Goal: Find specific page/section: Find specific page/section

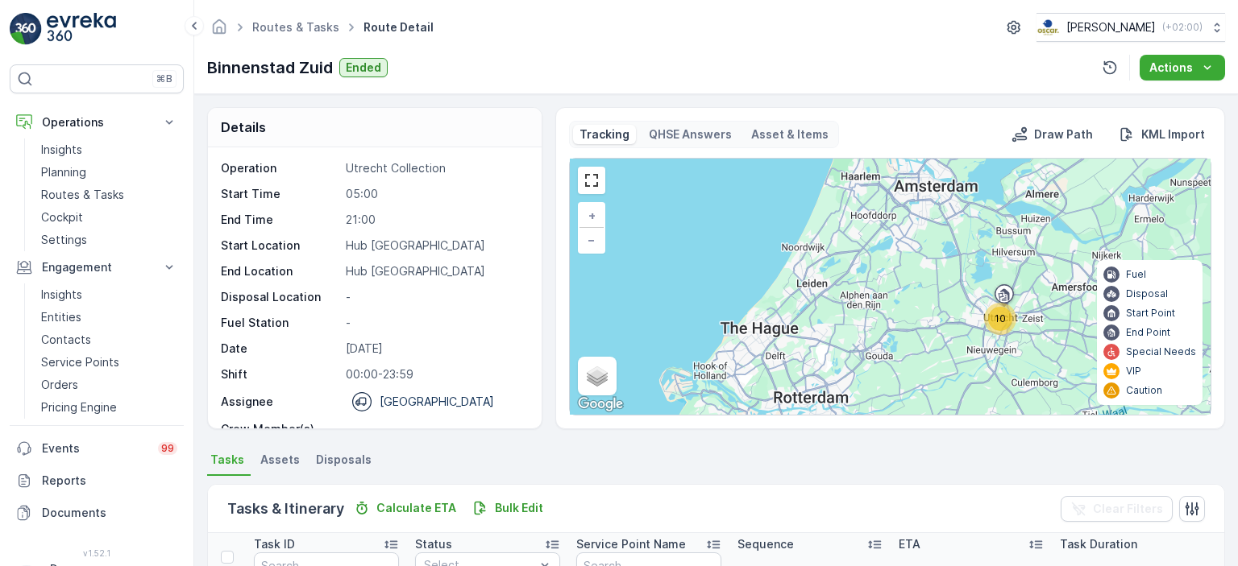
scroll to position [50, 0]
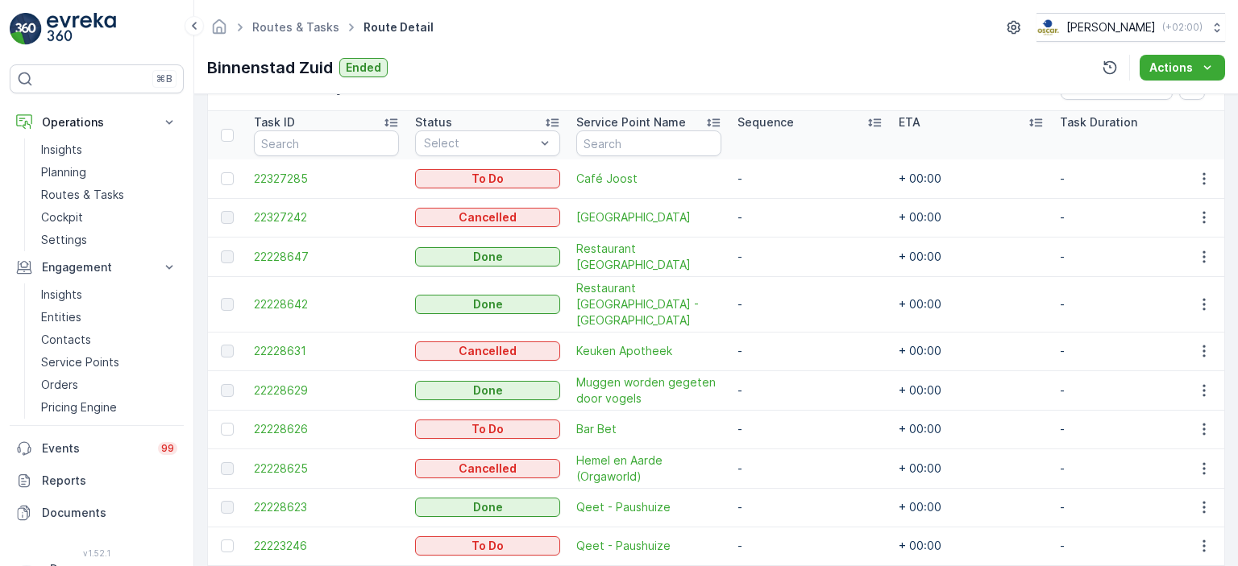
click at [807, 39] on div "Routes & Tasks Route Detail [PERSON_NAME] ( +02:00 )" at bounding box center [716, 27] width 1018 height 29
click at [289, 27] on link "Routes & Tasks" at bounding box center [295, 27] width 87 height 14
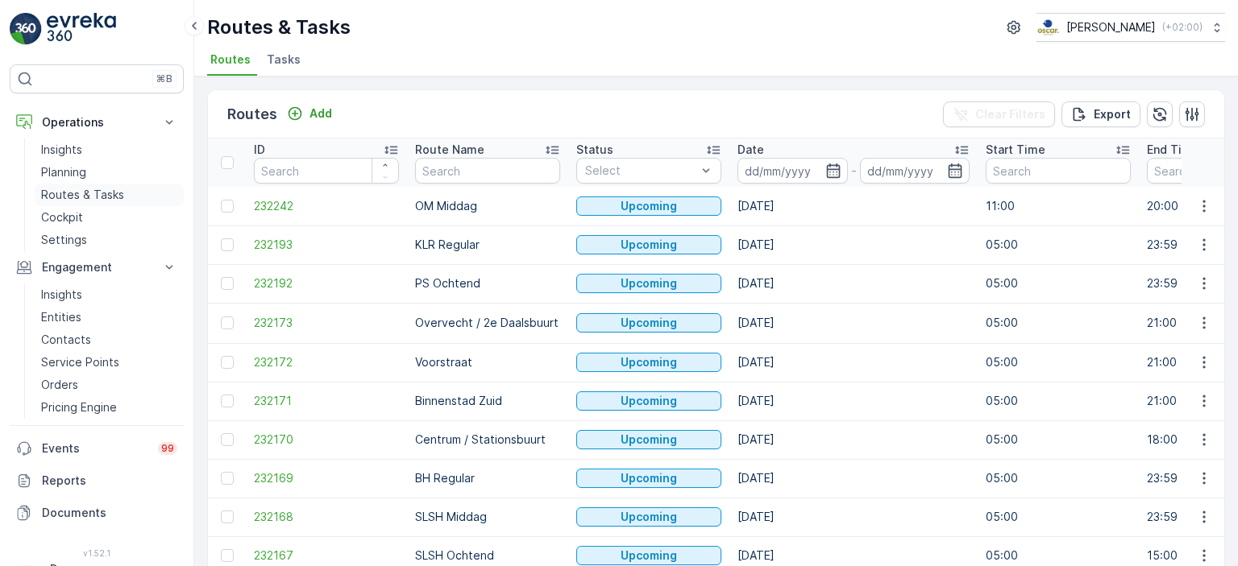
click at [77, 189] on p "Routes & Tasks" at bounding box center [82, 195] width 83 height 16
click at [490, 177] on input "text" at bounding box center [487, 171] width 145 height 26
type input "Binnenstad"
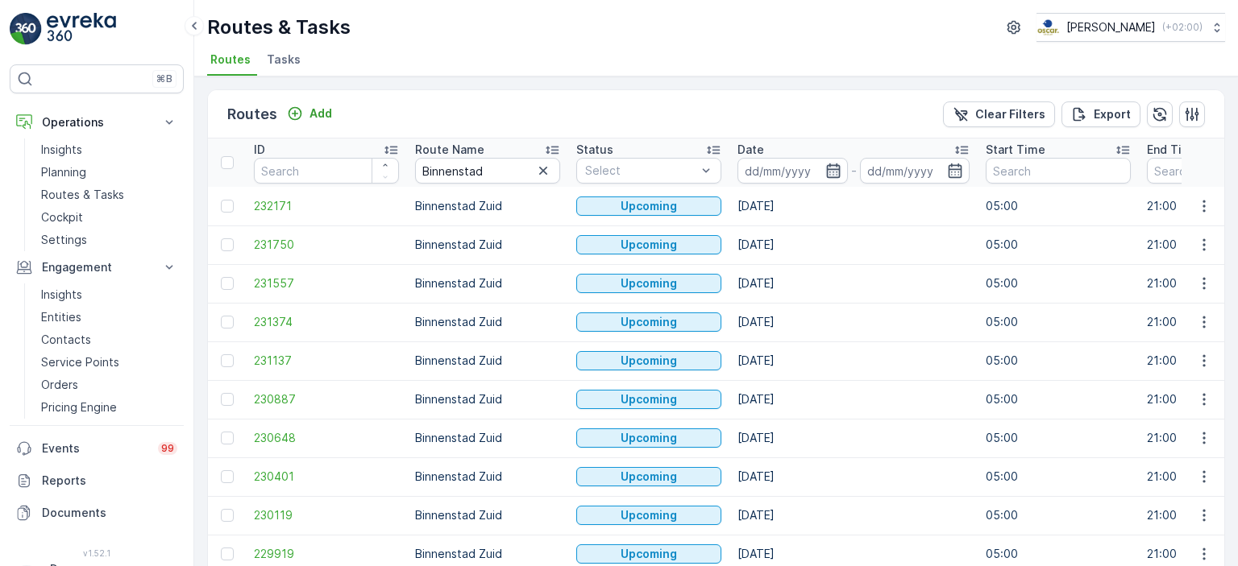
click at [835, 168] on icon "button" at bounding box center [833, 171] width 14 height 15
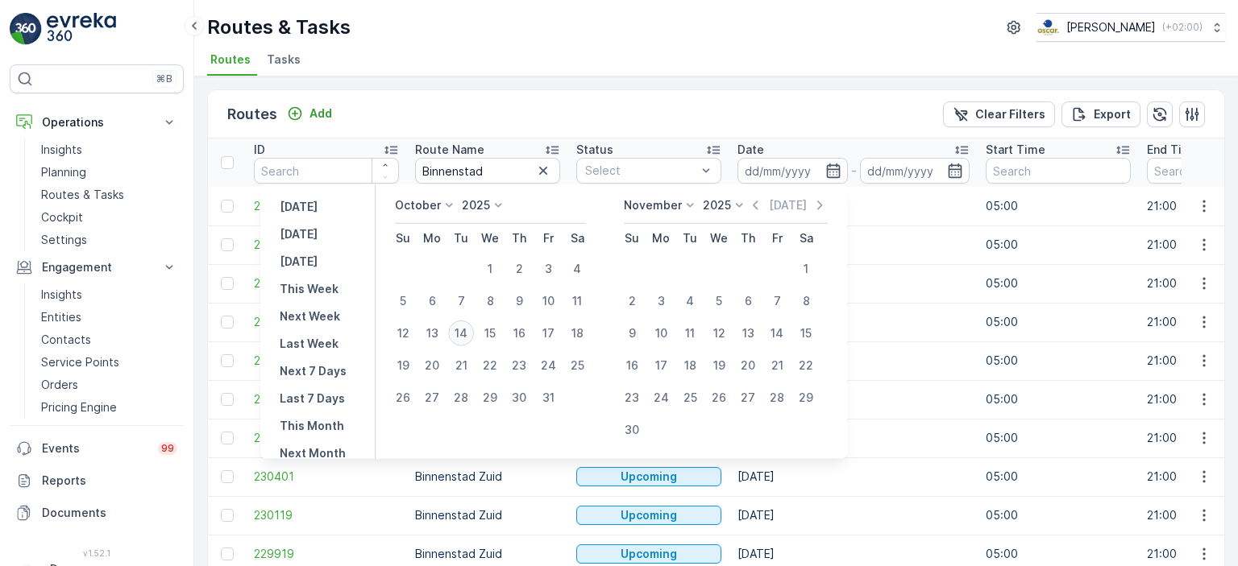
click at [470, 341] on div "14" at bounding box center [461, 334] width 26 height 26
type input "[DATE]"
click at [470, 341] on div "14" at bounding box center [461, 334] width 26 height 26
type input "[DATE]"
click at [661, 13] on div "Routes & Tasks [PERSON_NAME] ( +02:00 )" at bounding box center [716, 27] width 1018 height 29
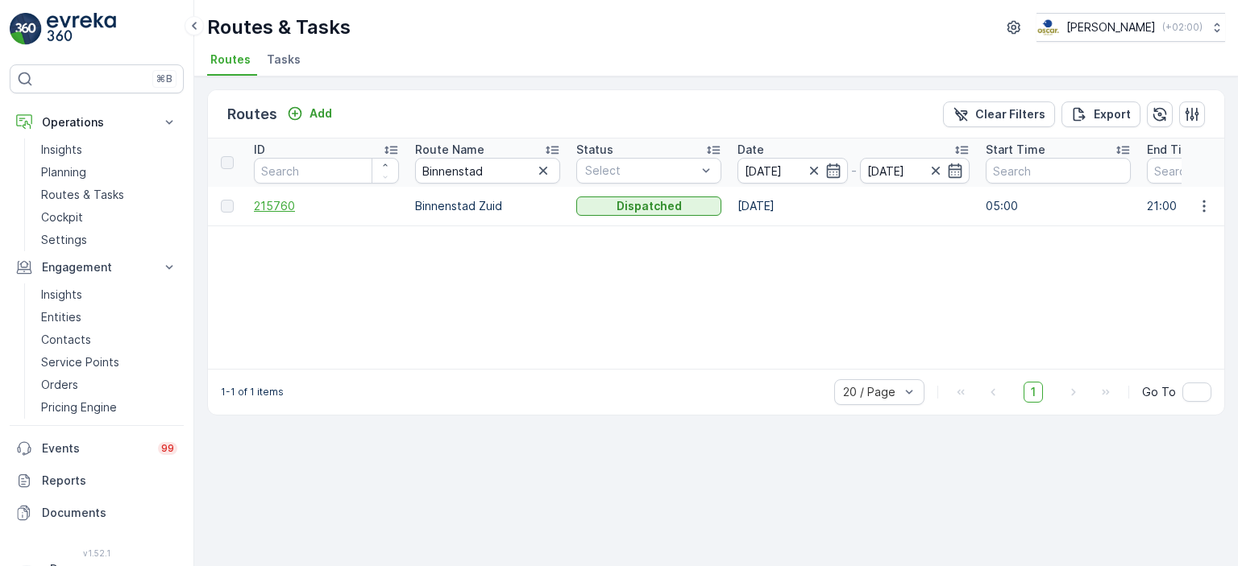
click at [279, 204] on span "215760" at bounding box center [326, 206] width 145 height 16
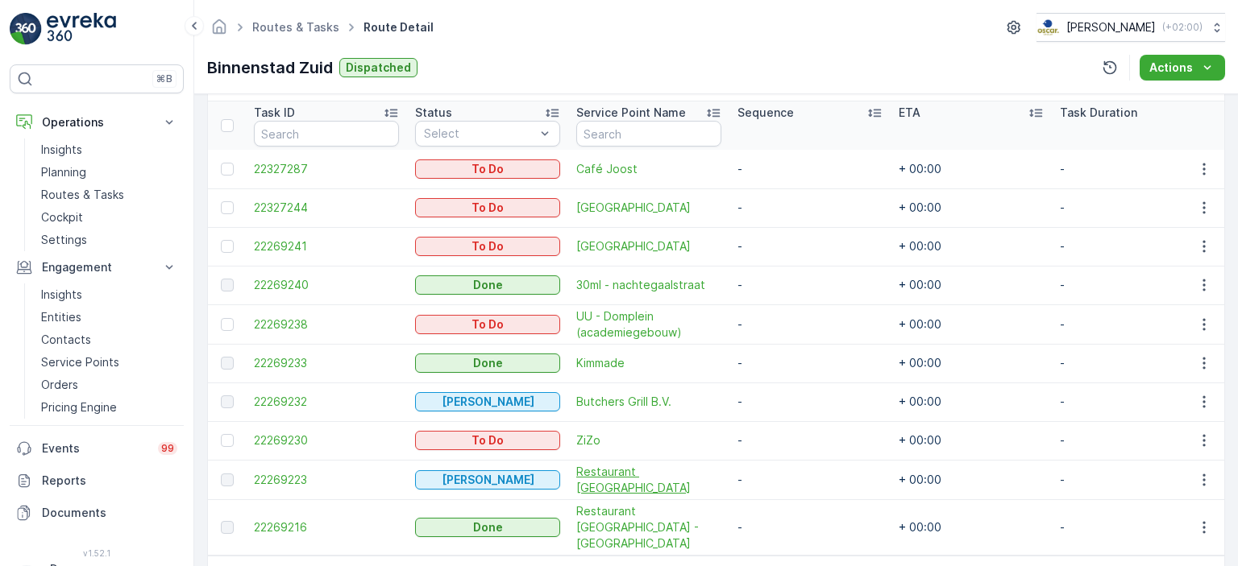
scroll to position [454, 0]
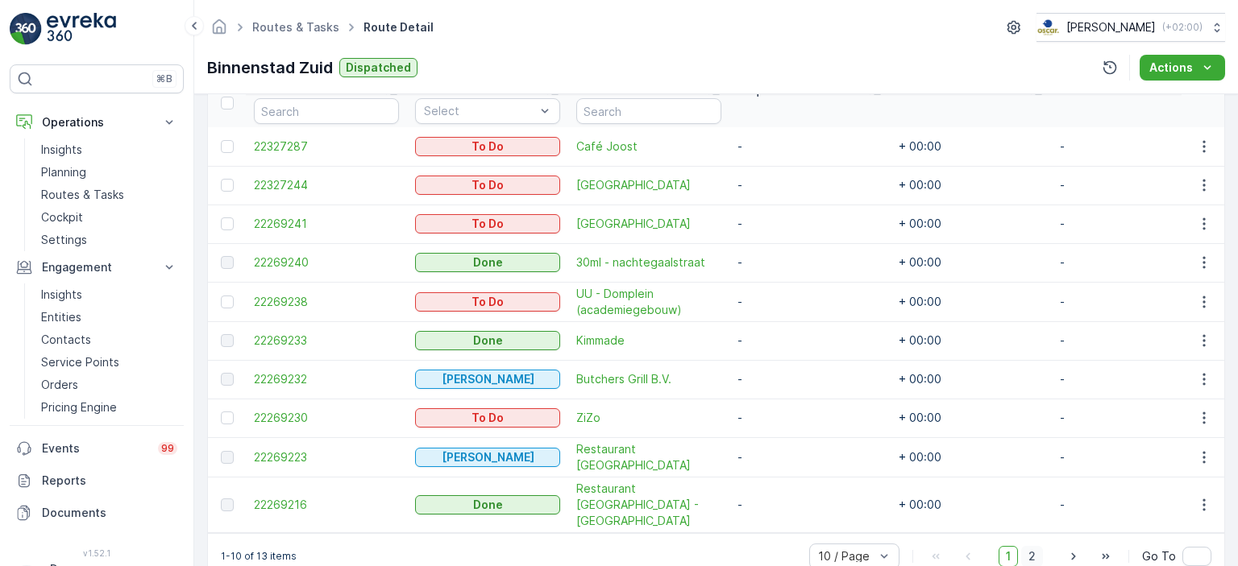
click at [1030, 546] on span "2" at bounding box center [1032, 556] width 22 height 21
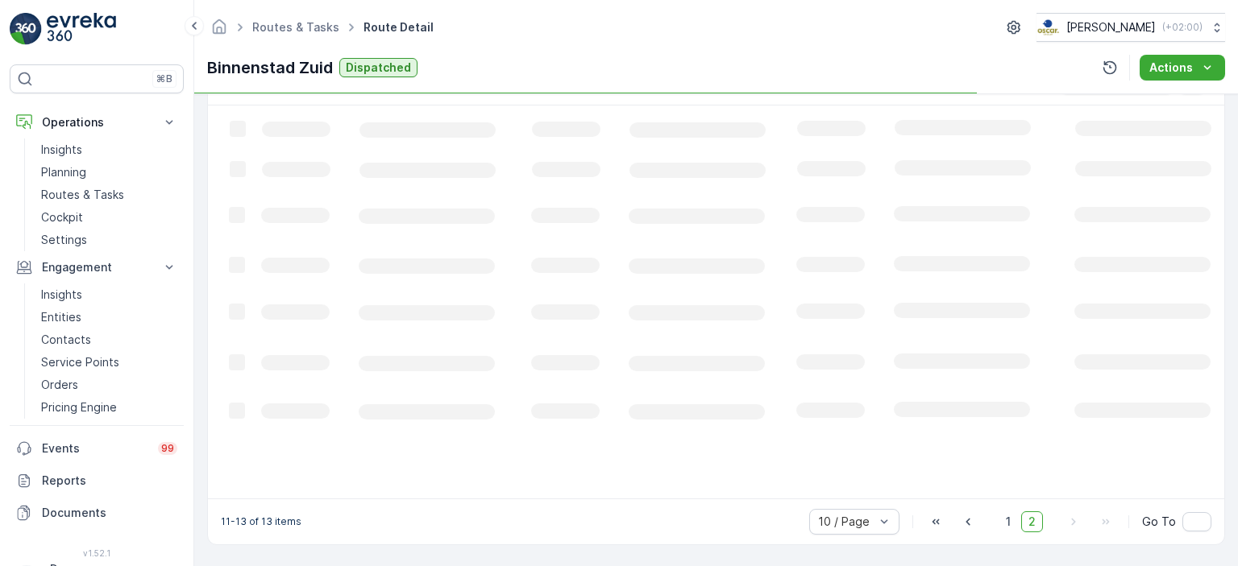
scroll to position [426, 0]
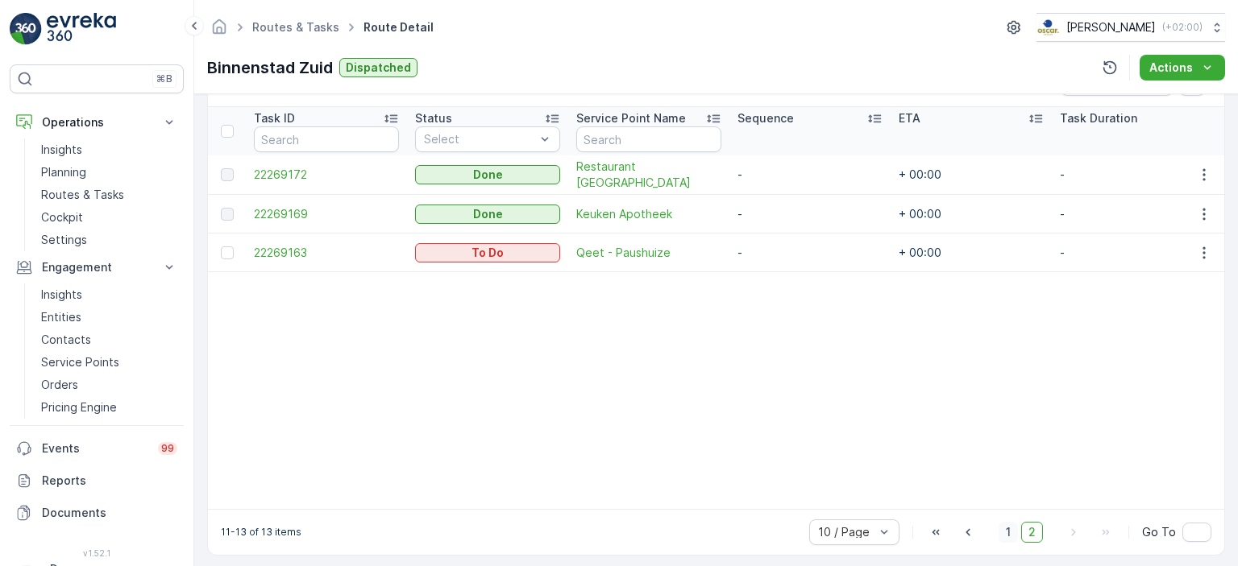
click at [1015, 535] on span "1" at bounding box center [1007, 532] width 19 height 21
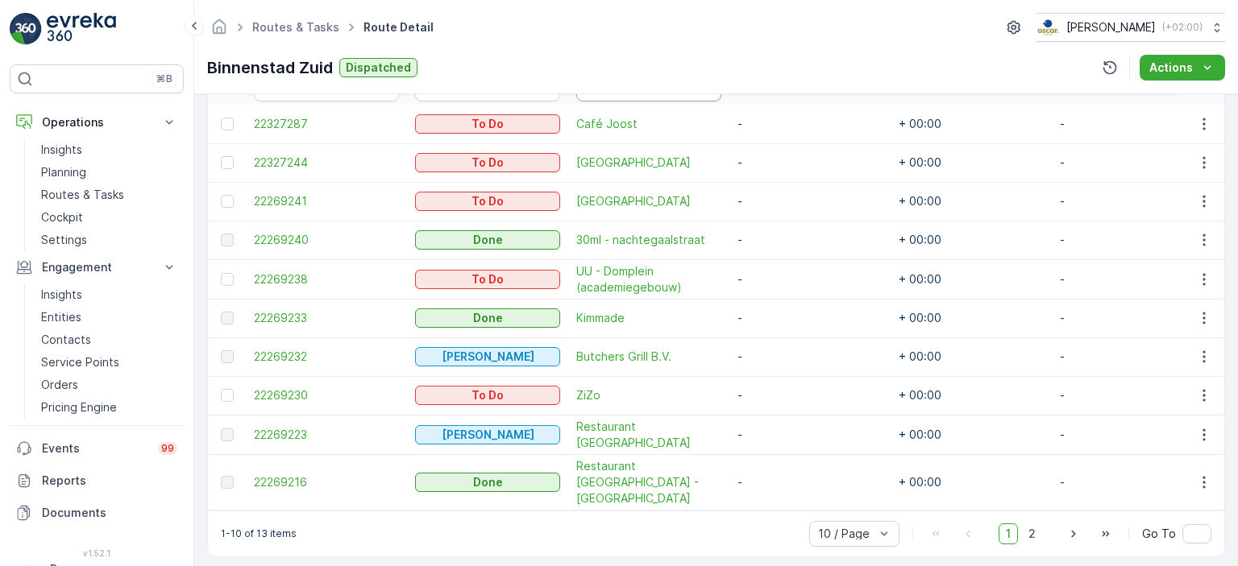
scroll to position [477, 0]
click at [1030, 525] on span "2" at bounding box center [1032, 534] width 22 height 21
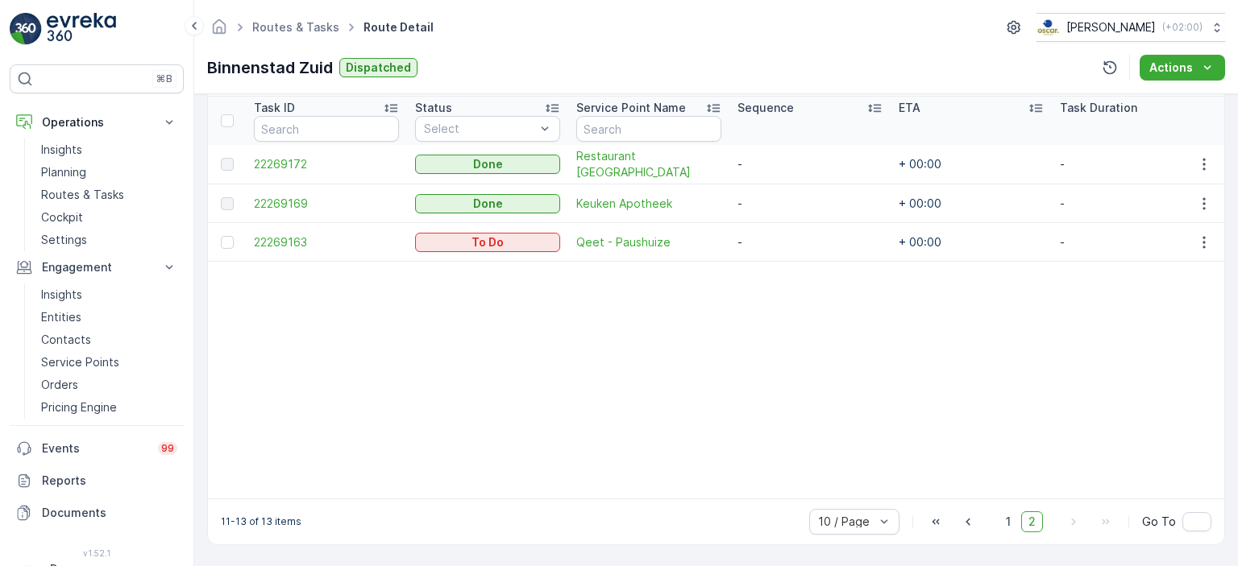
scroll to position [442, 0]
click at [1044, 547] on div "Tasks & Itinerary Calculate ETA Bulk Edit Clear Filters Task ID Status Select S…" at bounding box center [716, 296] width 1018 height 514
click at [578, 338] on table "Task ID Status Select Service Point Name Sequence ETA Task Duration Time Window…" at bounding box center [813, 298] width 1210 height 402
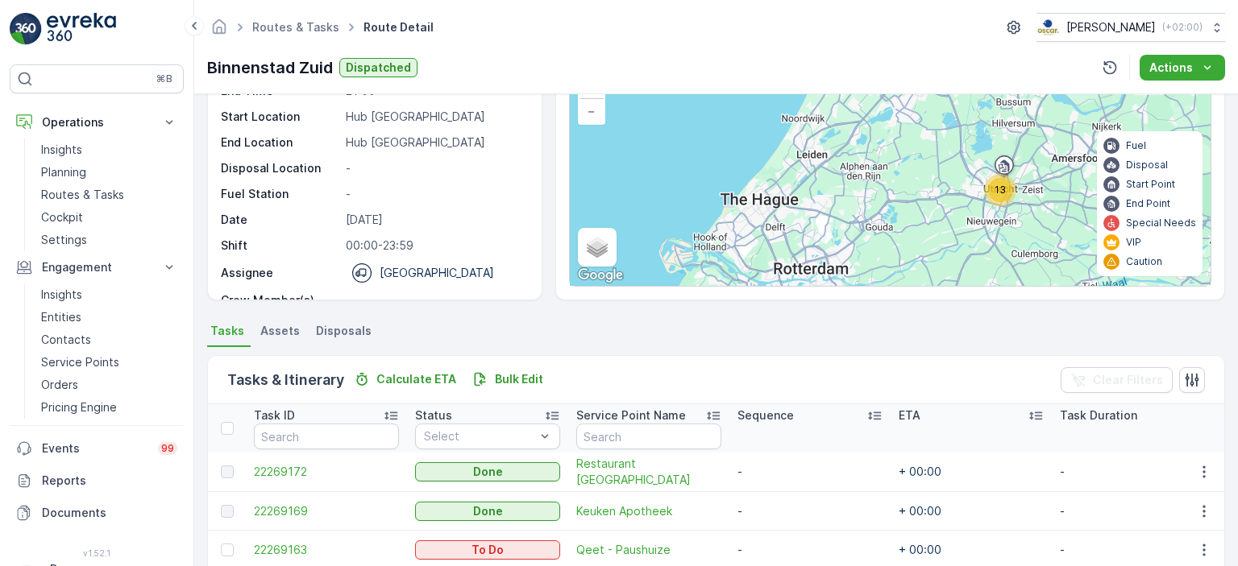
scroll to position [98, 0]
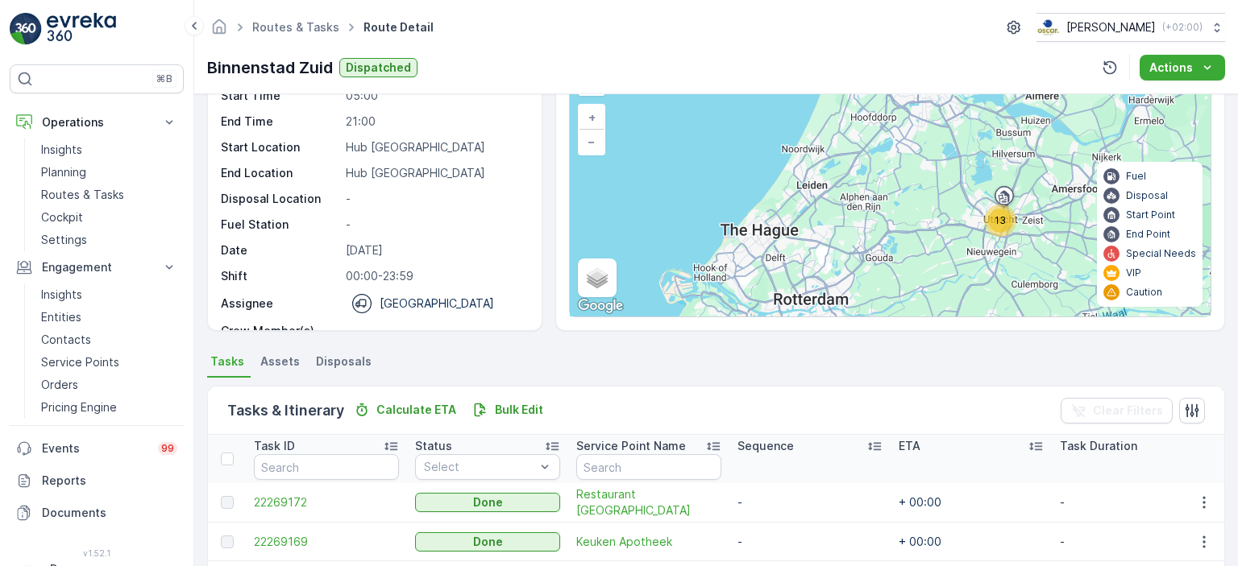
click at [66, 38] on img at bounding box center [81, 29] width 69 height 32
